Goal: Information Seeking & Learning: Learn about a topic

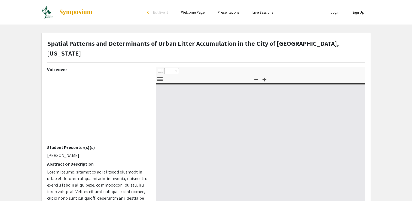
select select "custom"
type input "0"
select select "custom"
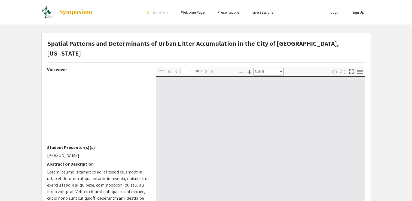
type input "1"
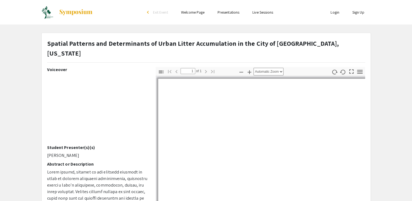
click at [392, 82] on app-presentation "Spatial Patterns and Determinants of Urban Litter Accumulation in the City of […" at bounding box center [206, 175] width 412 height 285
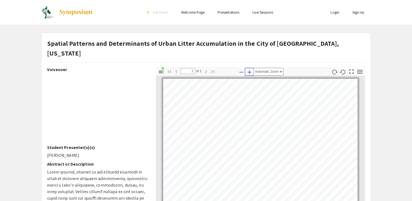
click at [251, 69] on icon "button" at bounding box center [249, 72] width 7 height 7
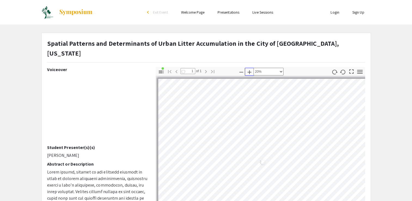
click at [251, 69] on icon "button" at bounding box center [249, 72] width 7 height 7
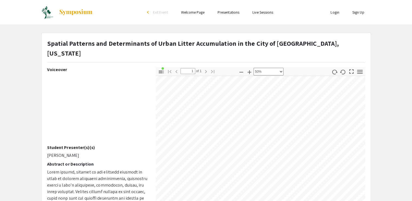
scroll to position [204, 247]
click at [250, 69] on icon "button" at bounding box center [249, 72] width 7 height 7
select select "custom"
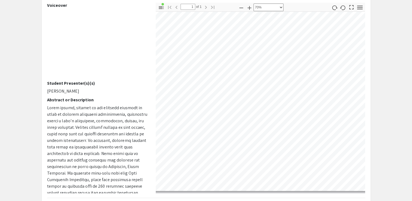
scroll to position [55, 0]
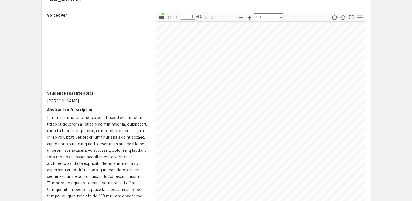
click at [357, 147] on html "Skip navigation arrow_back_ios Exit Event Welcome Page Presentations Live Sessi…" at bounding box center [206, 45] width 412 height 201
click at [237, 147] on html "Skip navigation arrow_back_ios Exit Event Welcome Page Presentations Live Sessi…" at bounding box center [206, 45] width 412 height 201
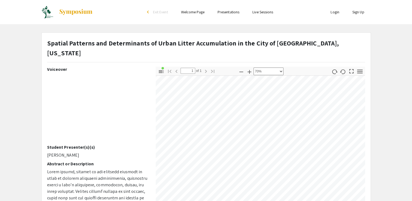
scroll to position [0, 0]
click at [245, 10] on div "Skip navigation arrow_back_ios Exit Event Welcome Page Presentations Live Sessi…" at bounding box center [206, 163] width 412 height 326
click at [318, 0] on html "Skip navigation arrow_back_ios Exit Event Welcome Page Presentations Live Sessi…" at bounding box center [206, 100] width 412 height 201
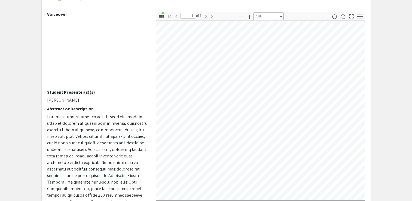
scroll to position [55, 0]
click at [234, 196] on div "Spatial Patterns and Determinants of Urban Litter Accumulation in the [GEOGRAPH…" at bounding box center [206, 120] width 329 height 285
click at [404, 17] on app-presentation "Spatial Patterns and Determinants of Urban Litter Accumulation in the [GEOGRAPH…" at bounding box center [206, 120] width 412 height 285
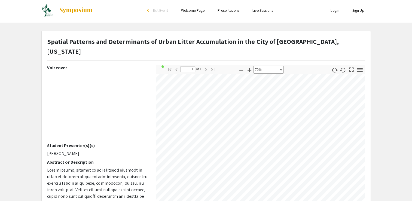
scroll to position [0, 0]
